Goal: Find specific page/section: Find specific page/section

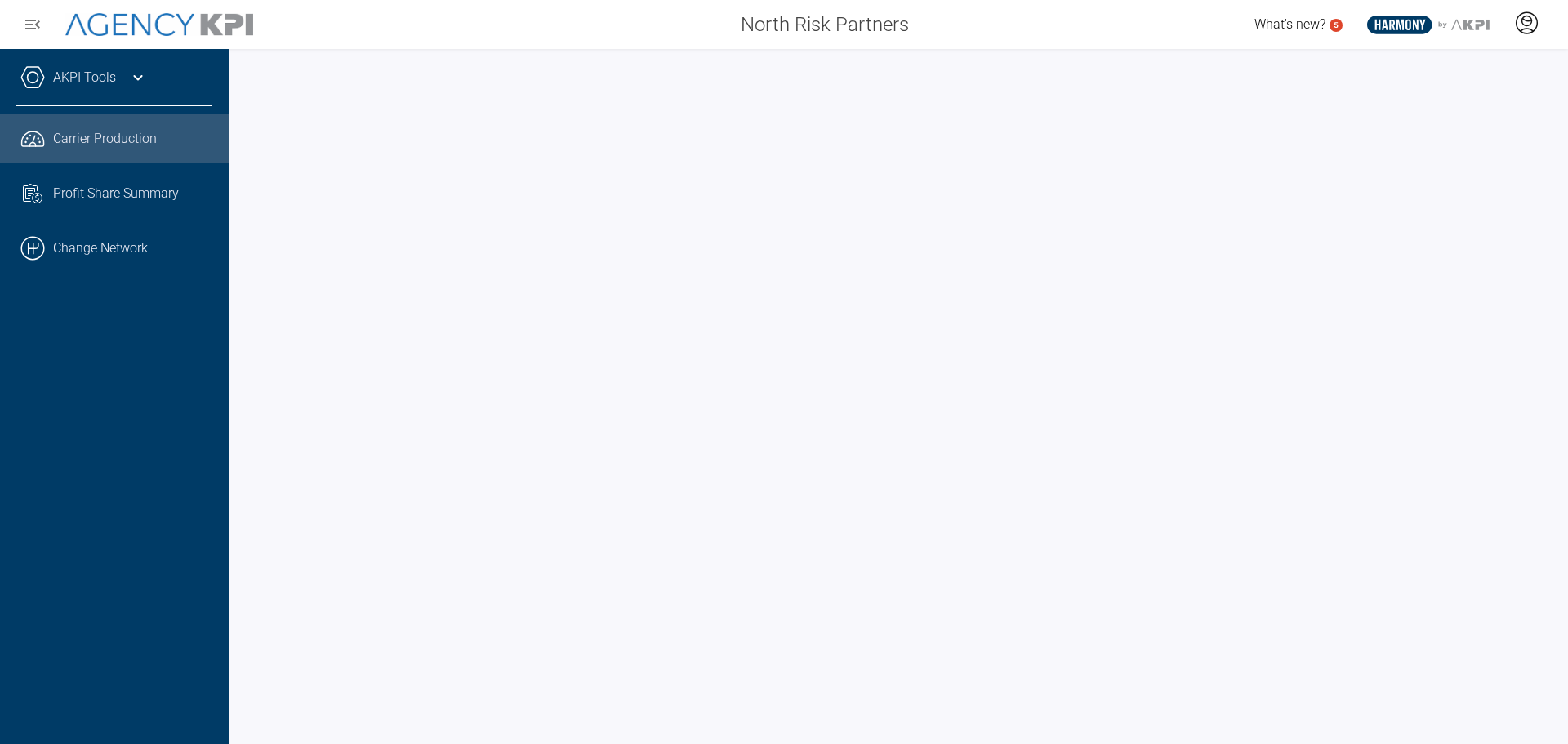
click at [1530, 19] on icon at bounding box center [1526, 23] width 25 height 25
click at [1429, 111] on span "Log Out" at bounding box center [1408, 114] width 43 height 13
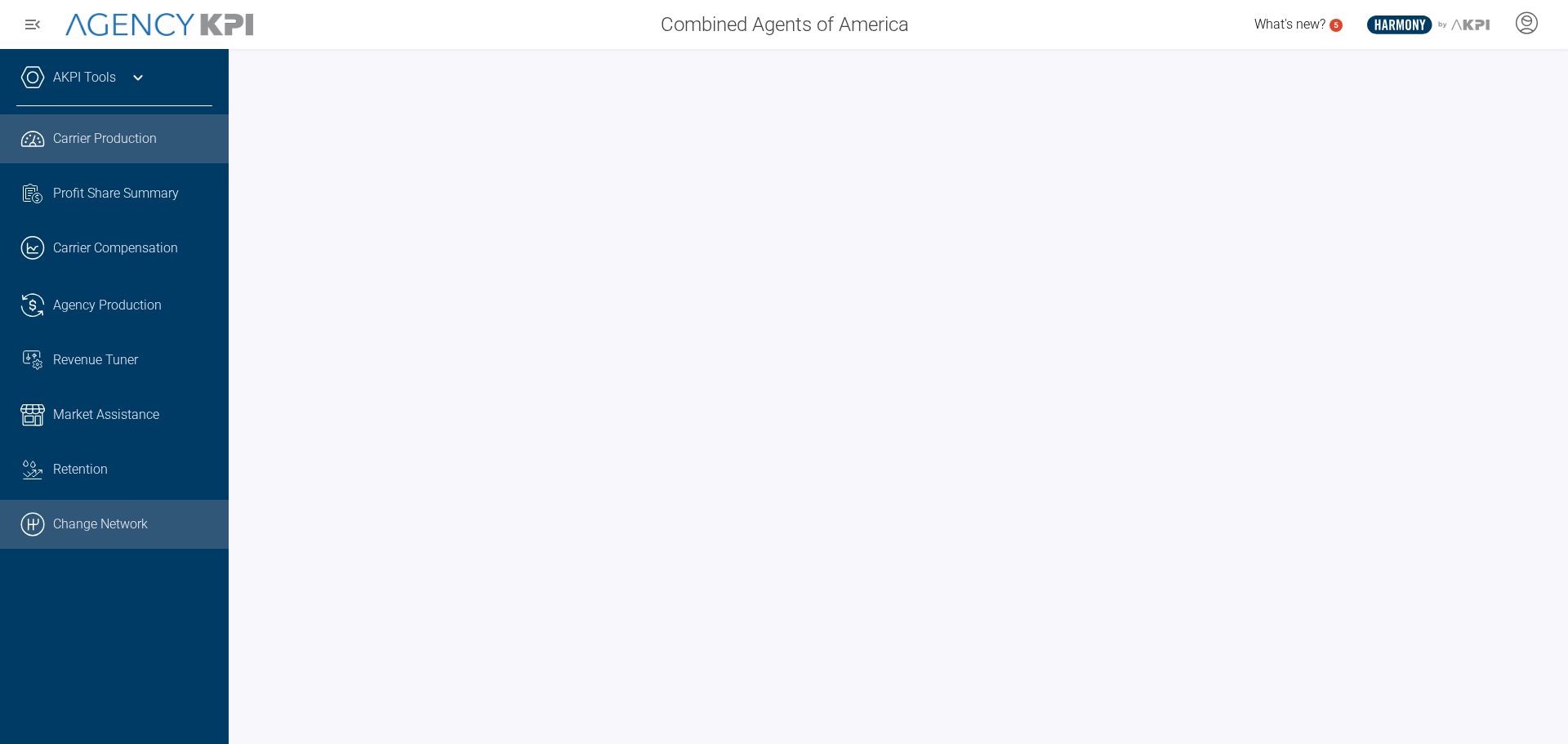
click at [134, 521] on link ".cls-1{fill:none;stroke:#000;stroke-linecap:round;stroke-linejoin:round;stroke-…" at bounding box center [114, 525] width 229 height 49
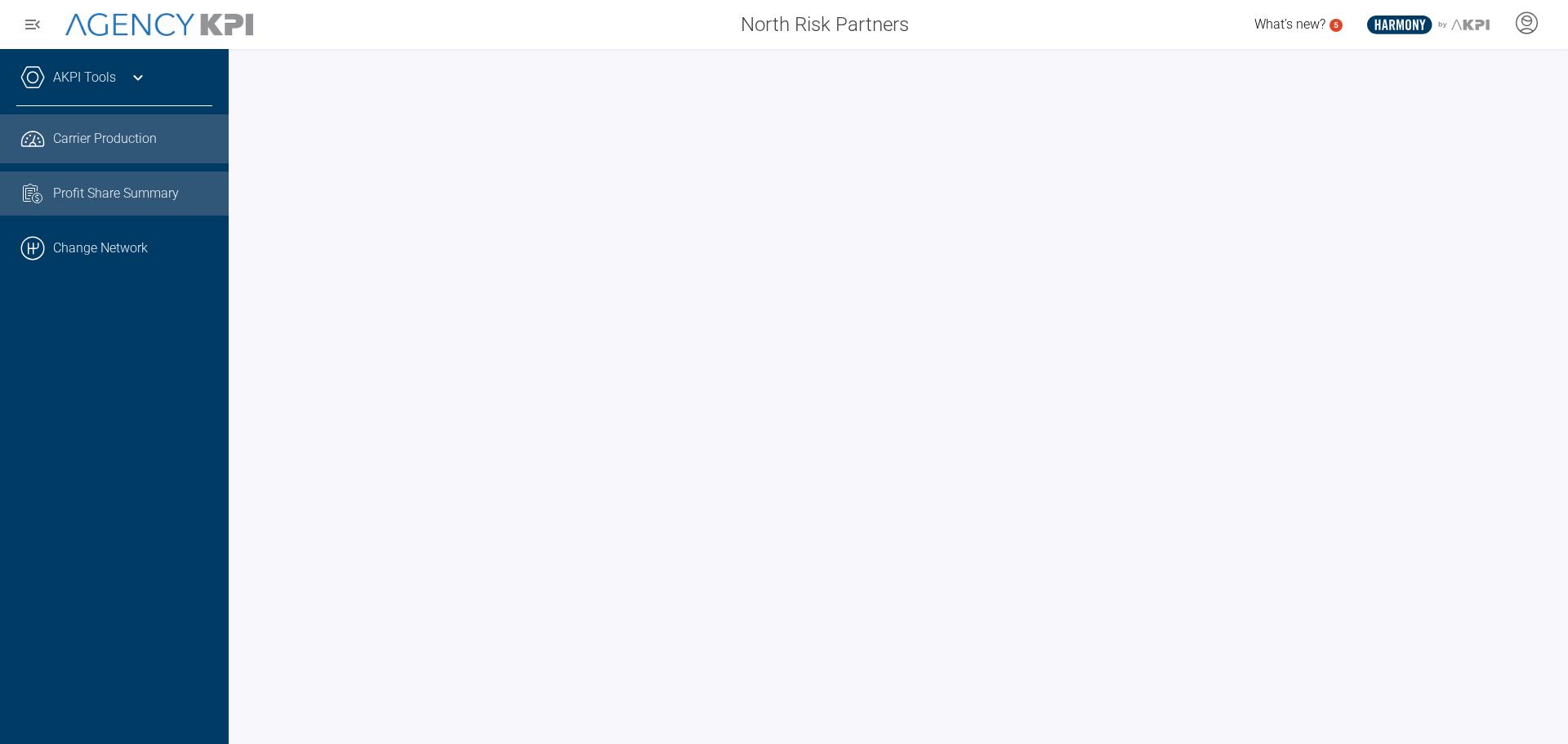
click at [138, 187] on span "Profit Share Summary" at bounding box center [116, 194] width 126 height 20
click at [111, 187] on span "Profit Share Summary" at bounding box center [116, 194] width 126 height 20
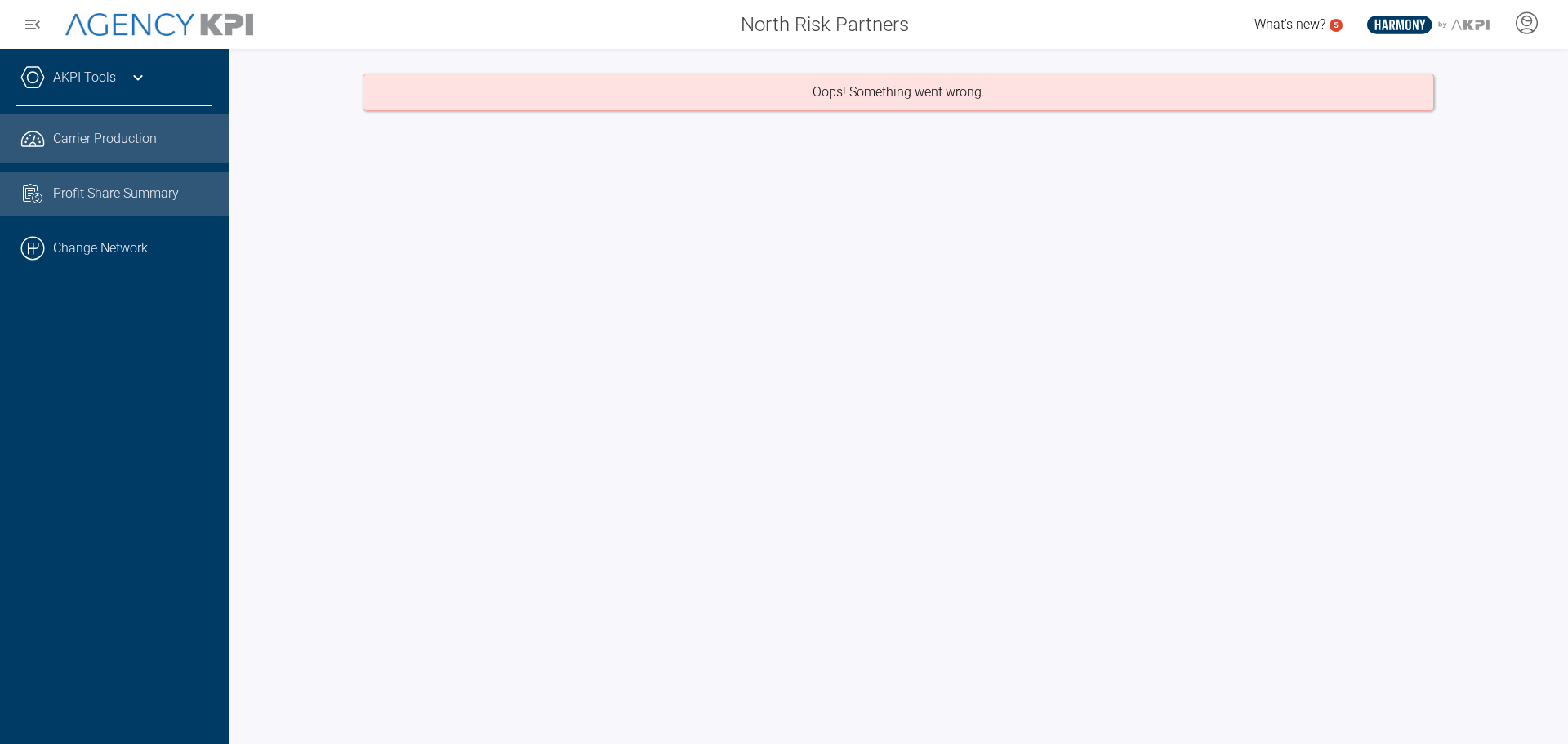
click at [83, 140] on span "Carrier Production" at bounding box center [104, 139] width 103 height 20
